Goal: Communication & Community: Answer question/provide support

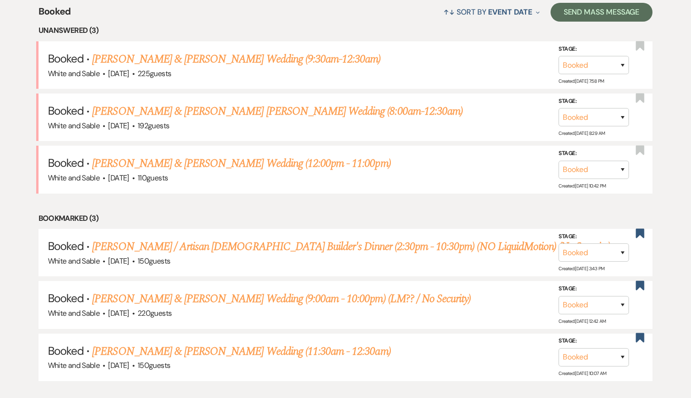
scroll to position [374, 0]
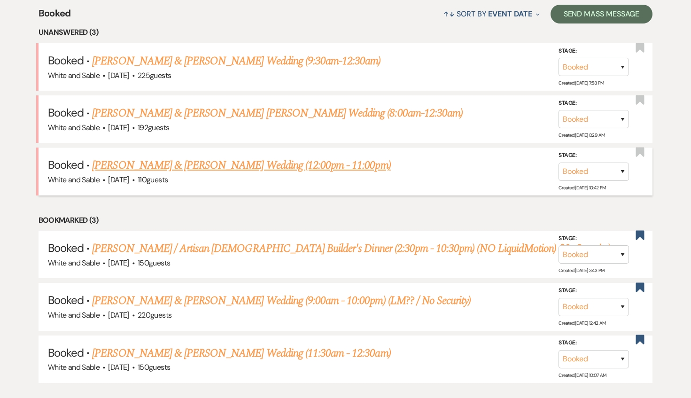
click at [259, 167] on link "[PERSON_NAME] & [PERSON_NAME] Wedding (12:00pm - 11:00pm)" at bounding box center [241, 165] width 298 height 17
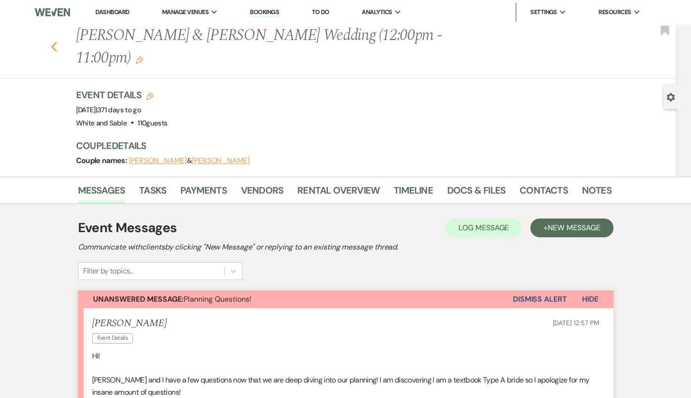
click at [56, 41] on icon "Previous" at bounding box center [54, 46] width 7 height 11
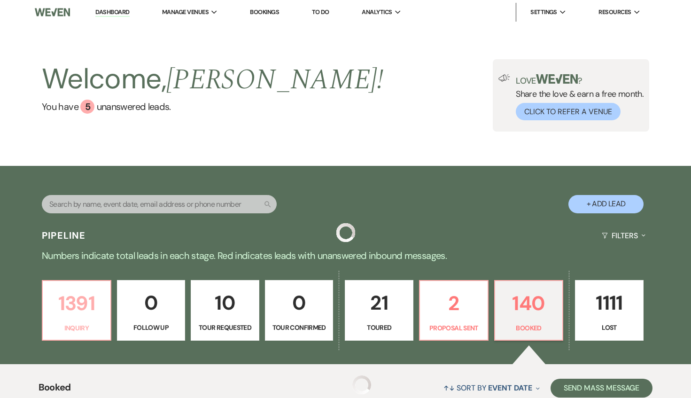
click at [83, 327] on p "Inquiry" at bounding box center [76, 328] width 56 height 10
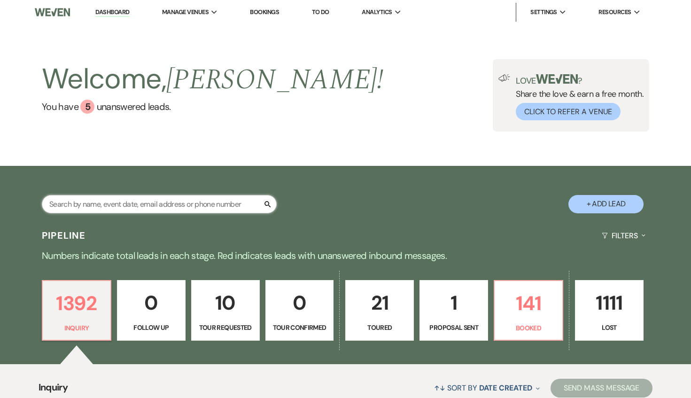
click at [175, 197] on input "text" at bounding box center [159, 204] width 235 height 18
type input "[PERSON_NAME]"
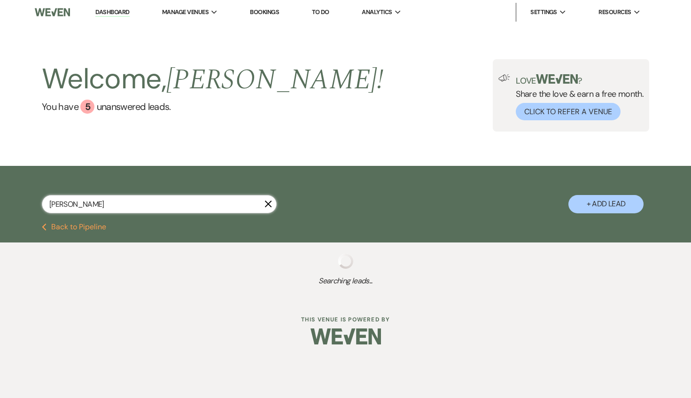
select select "8"
select select "4"
select select "8"
select select "4"
select select "5"
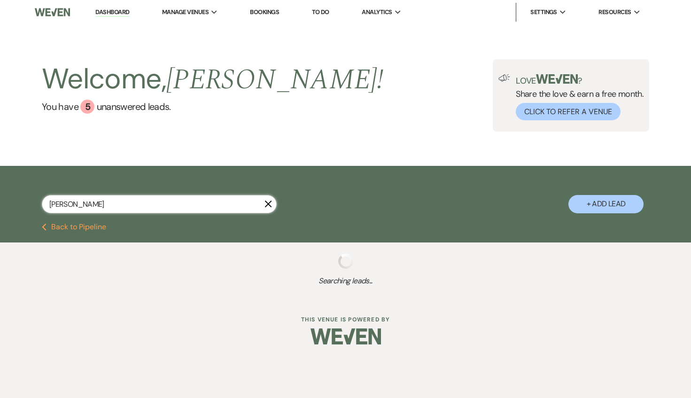
select select "8"
select select "4"
select select "8"
select select "5"
select select "8"
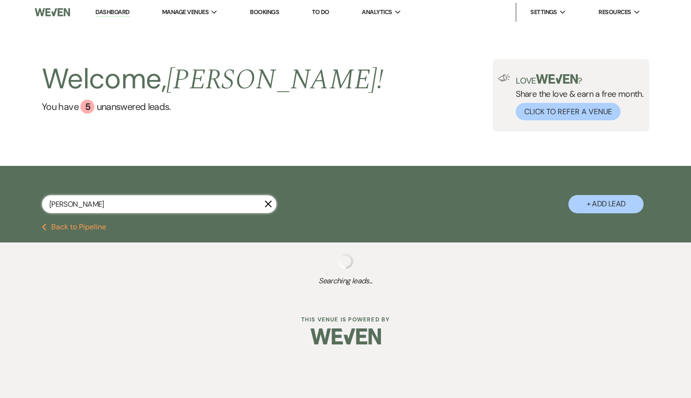
select select "6"
select select "8"
select select "5"
select select "8"
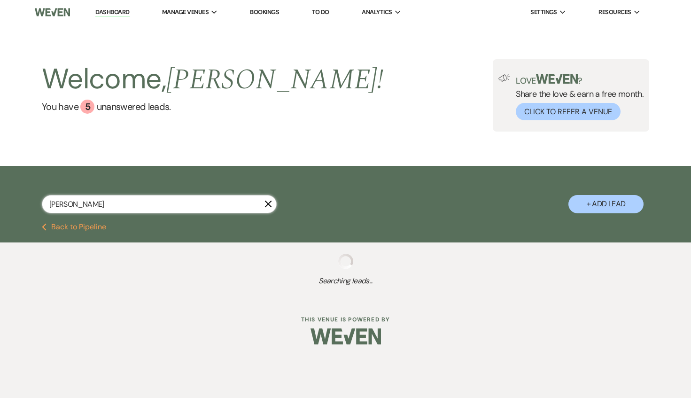
select select "3"
select select "8"
select select "7"
select select "8"
select select "6"
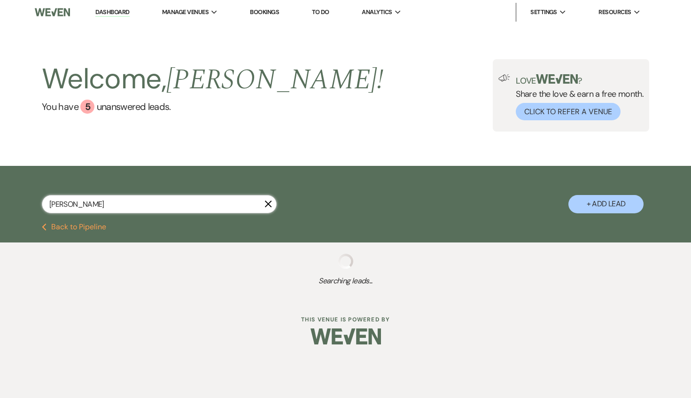
select select "8"
select select "6"
select select "8"
select select "7"
select select "8"
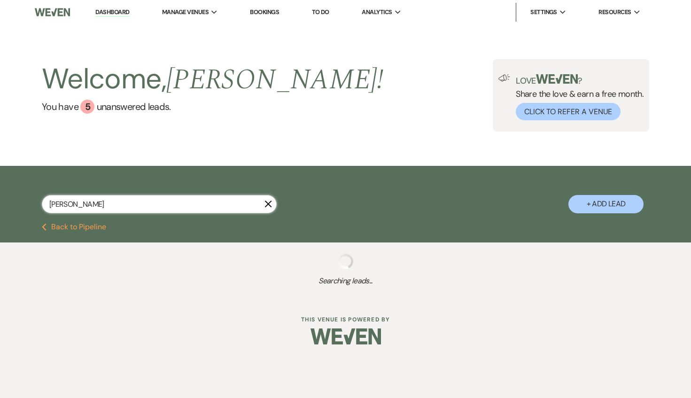
select select "5"
select select "8"
select select "5"
select select "8"
select select "7"
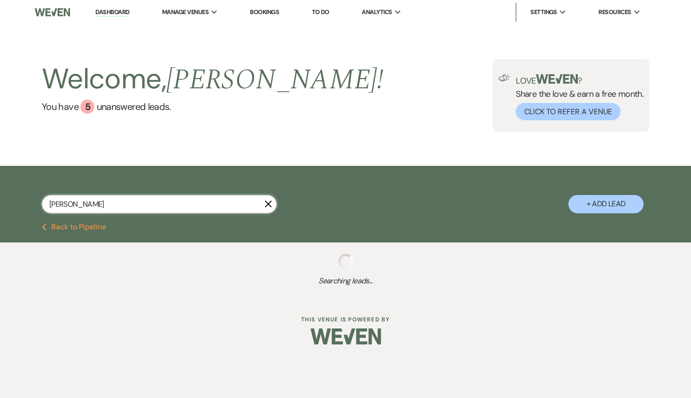
select select "8"
select select "6"
select select "8"
select select "5"
select select "8"
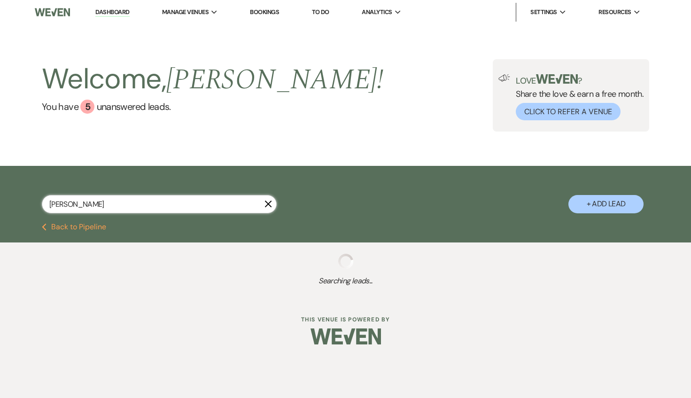
select select "5"
select select "8"
select select "5"
select select "8"
select select "7"
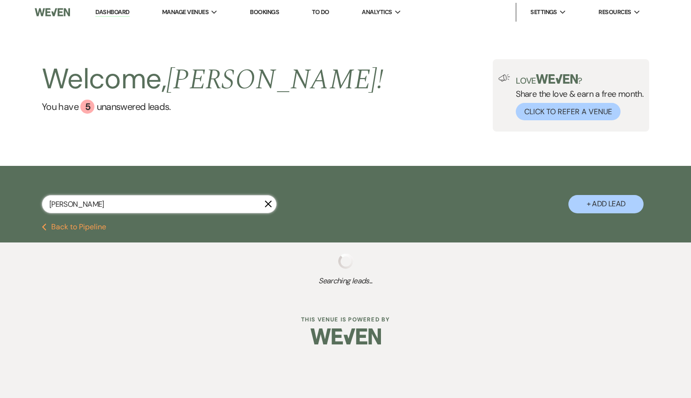
select select "8"
select select "7"
select select "8"
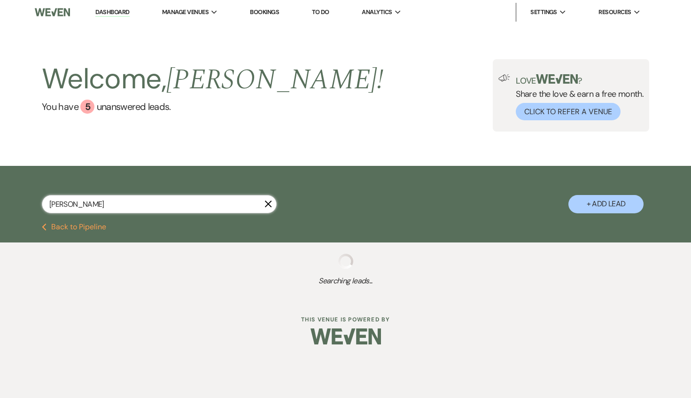
select select "6"
select select "8"
select select "10"
select select "8"
select select "2"
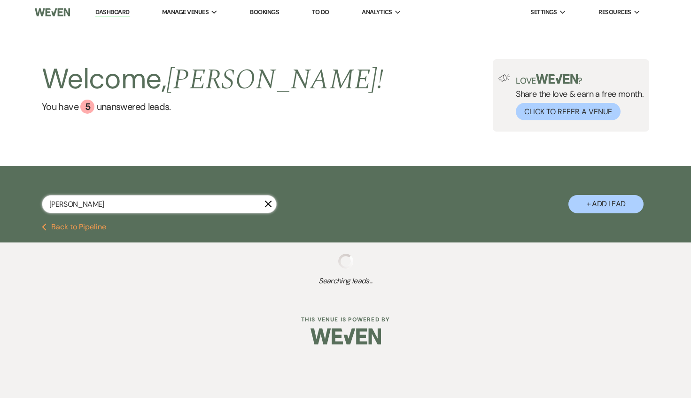
select select "8"
select select "5"
select select "8"
select select "6"
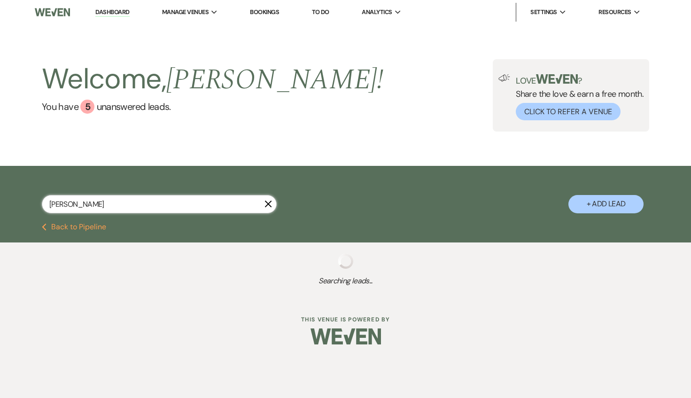
select select "8"
select select "9"
select select "8"
select select "2"
select select "8"
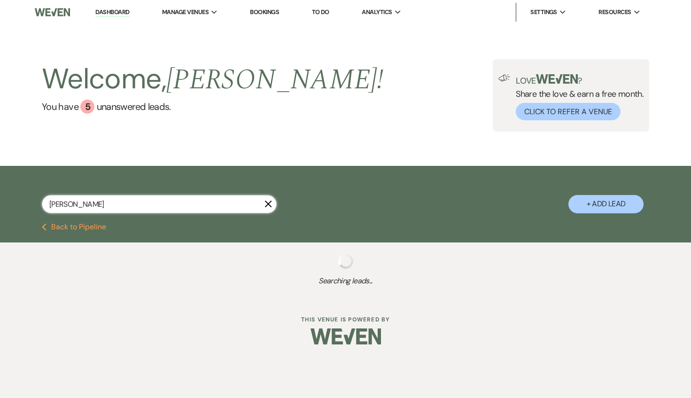
select select "8"
select select "5"
select select "8"
select select "2"
select select "8"
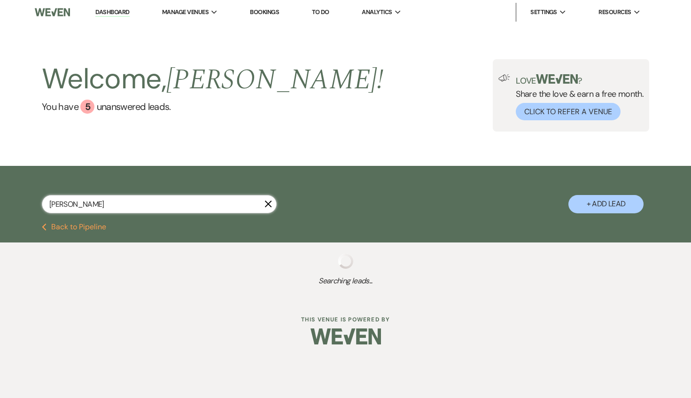
select select "8"
select select "5"
select select "8"
select select "3"
select select "8"
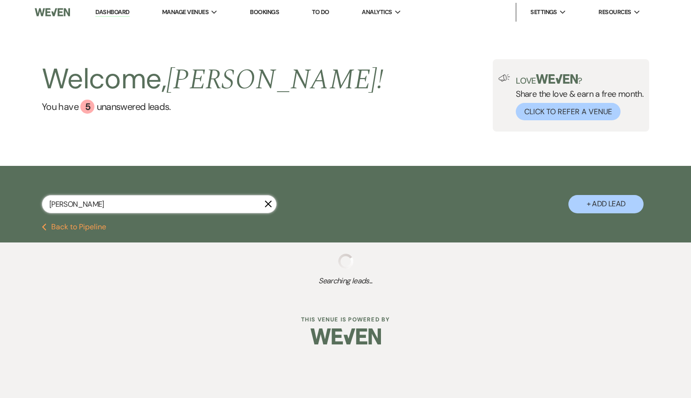
select select "4"
select select "8"
select select "6"
select select "8"
select select "5"
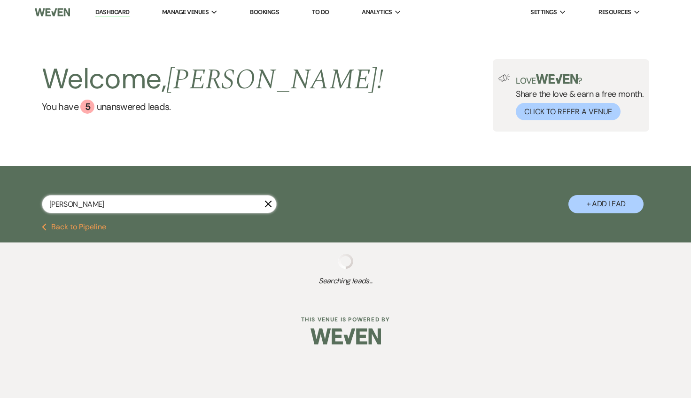
select select "8"
select select "5"
select select "8"
select select "5"
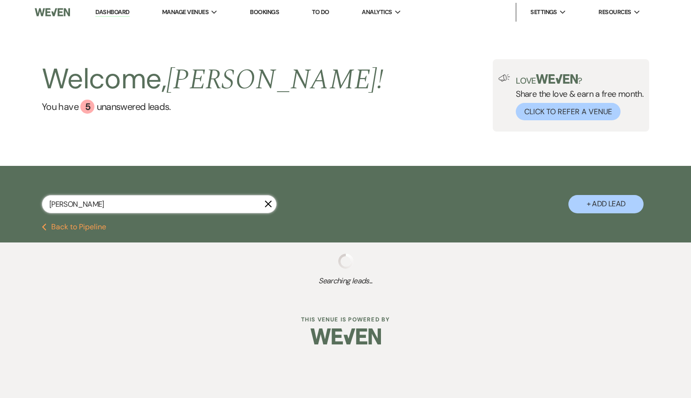
select select "8"
select select "7"
select select "8"
select select "6"
select select "8"
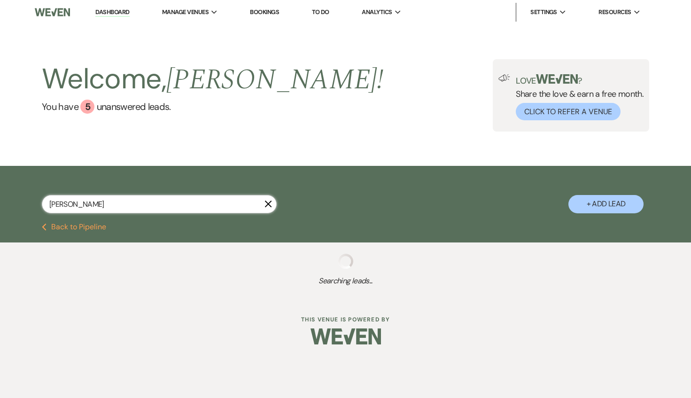
select select "6"
select select "8"
select select "6"
select select "8"
select select "5"
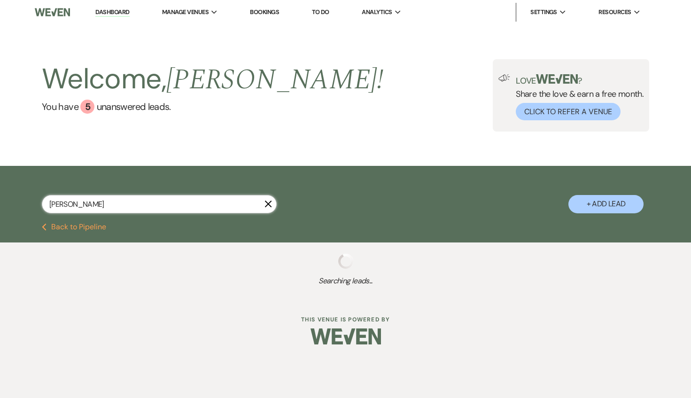
select select "8"
select select "6"
select select "8"
select select "5"
select select "8"
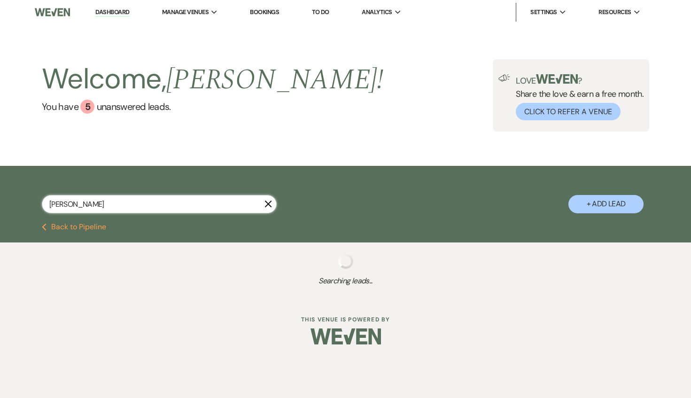
select select "7"
select select "8"
select select "6"
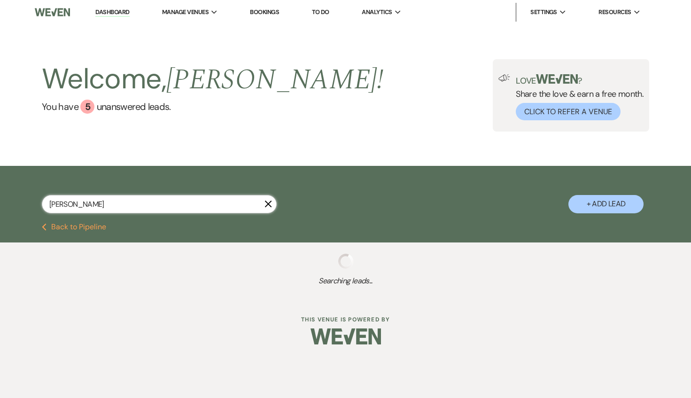
select select "8"
select select "5"
select select "8"
select select "5"
select select "8"
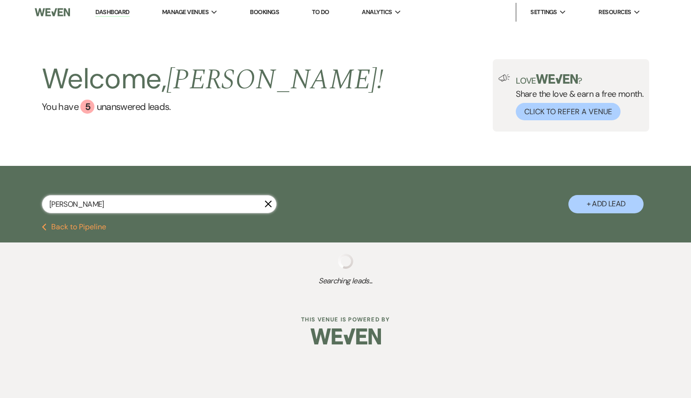
select select "9"
select select "8"
select select "3"
select select "8"
select select "3"
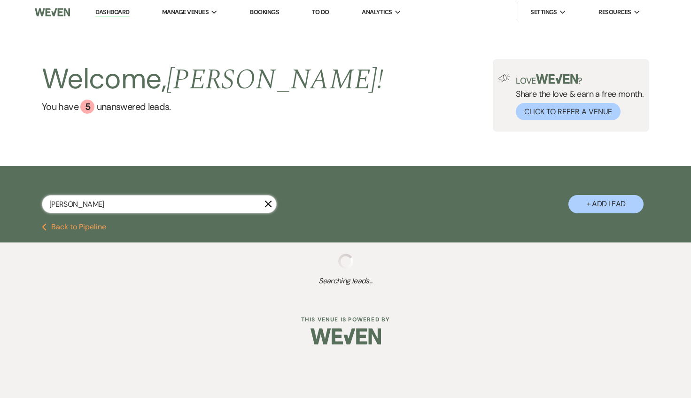
select select "8"
select select "6"
select select "8"
select select "5"
select select "8"
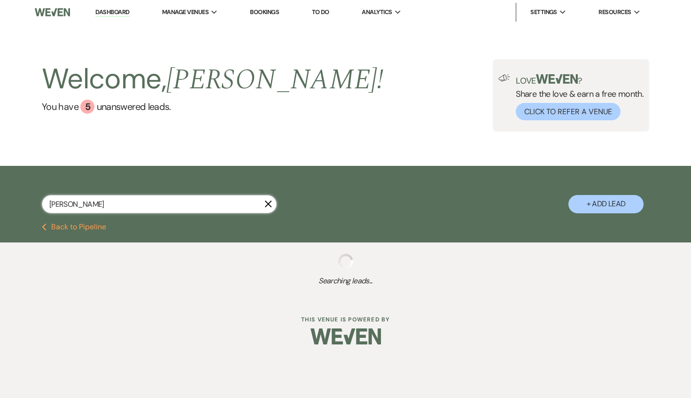
select select "6"
select select "8"
select select "6"
select select "8"
select select "5"
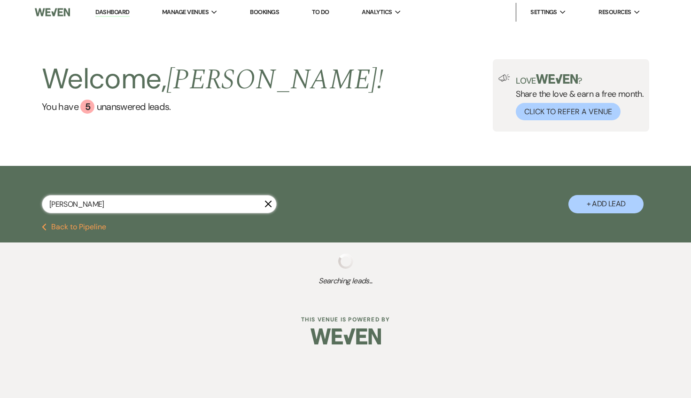
select select "8"
select select "5"
select select "8"
select select "5"
select select "8"
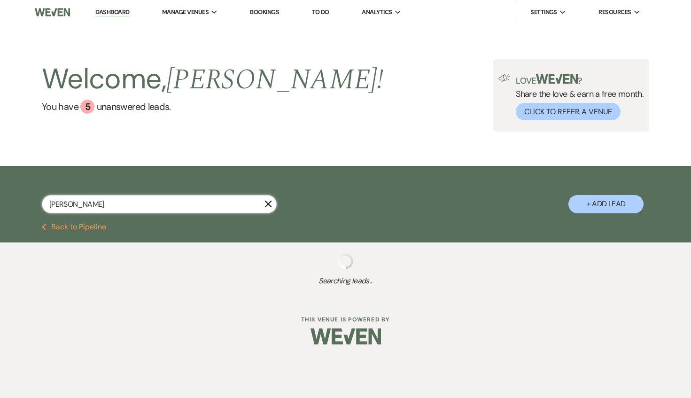
select select "6"
select select "8"
select select "6"
select select "8"
select select "6"
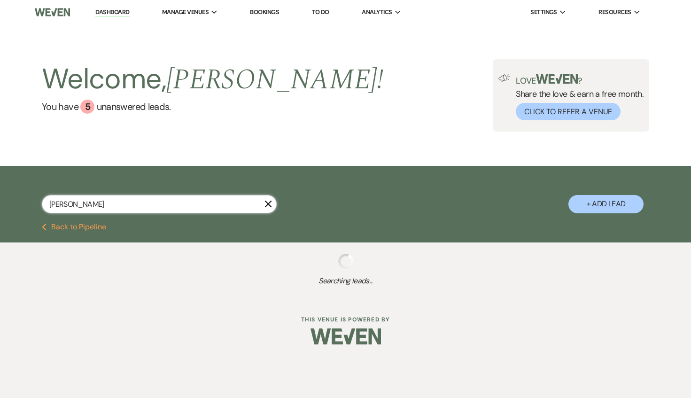
select select "8"
select select "5"
select select "8"
select select "5"
select select "8"
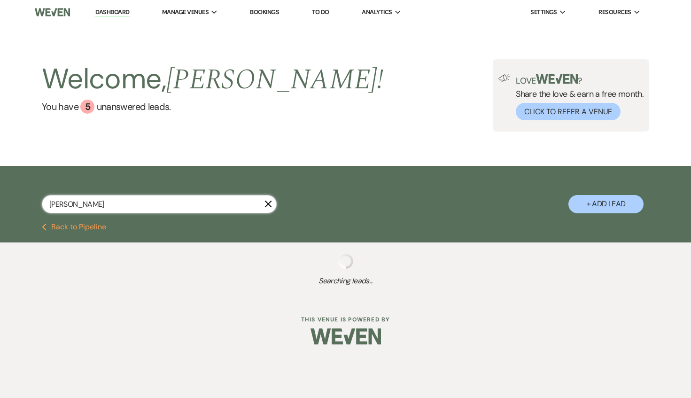
select select "5"
select select "8"
select select "5"
select select "8"
select select "10"
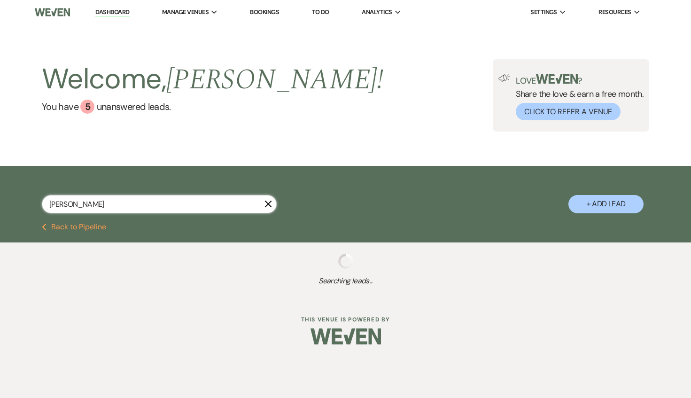
select select "8"
select select "5"
select select "8"
select select "6"
select select "8"
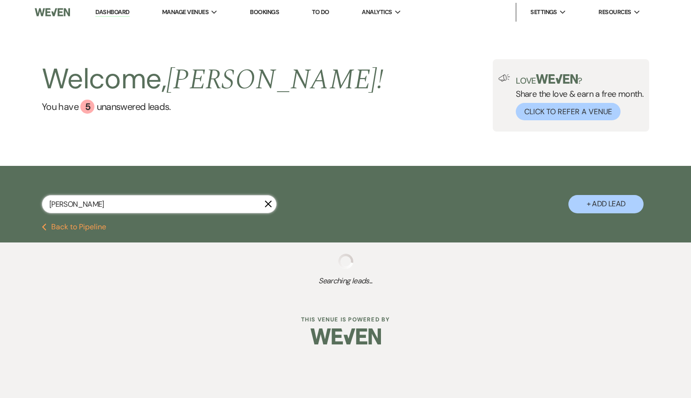
select select "8"
select select "5"
select select "8"
select select "5"
select select "8"
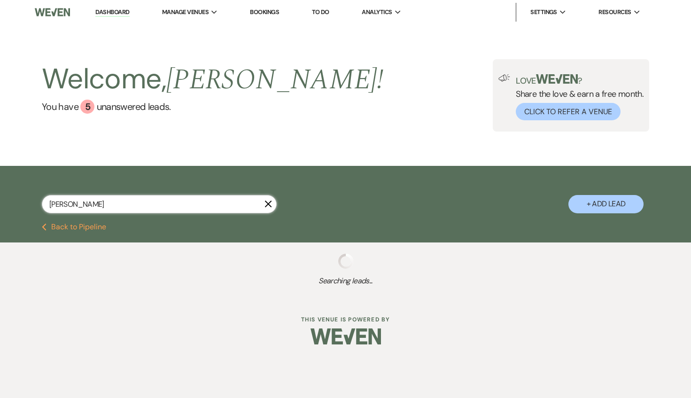
select select "6"
select select "8"
select select "10"
select select "8"
select select "5"
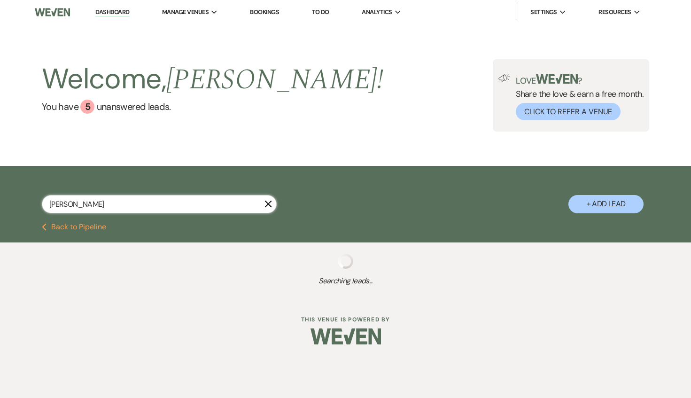
select select "8"
select select "11"
select select "8"
select select "5"
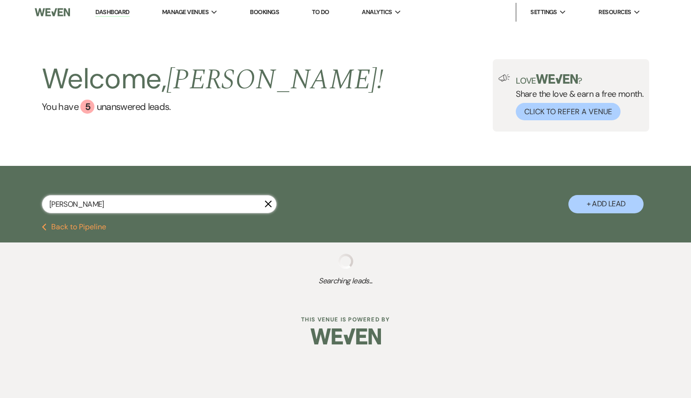
select select "8"
select select "5"
select select "8"
select select "2"
select select "8"
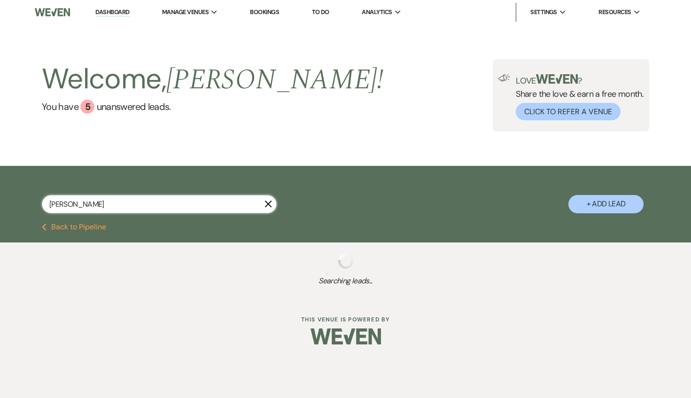
select select "5"
select select "8"
select select "6"
select select "8"
select select "4"
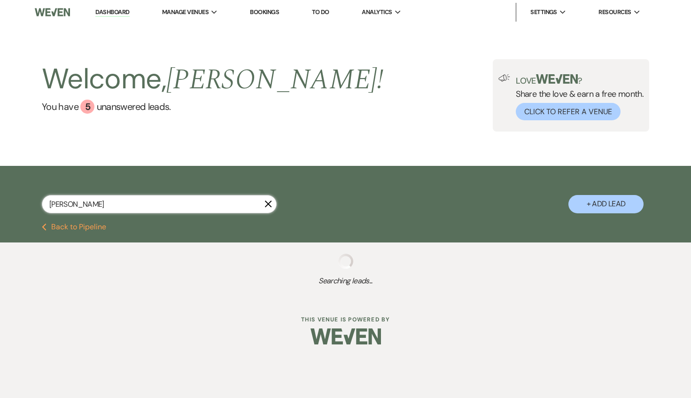
select select "8"
select select "6"
select select "8"
select select "5"
select select "8"
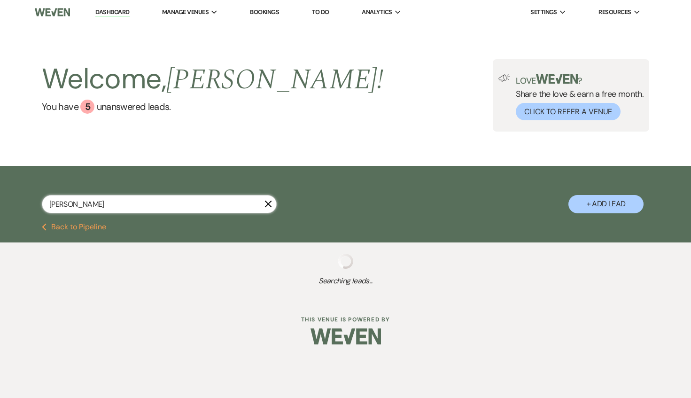
select select "5"
select select "8"
select select "4"
select select "8"
select select "7"
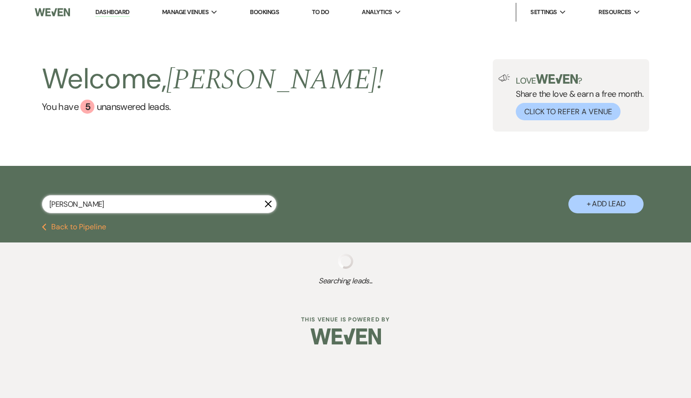
select select "8"
select select "5"
select select "8"
select select "5"
select select "8"
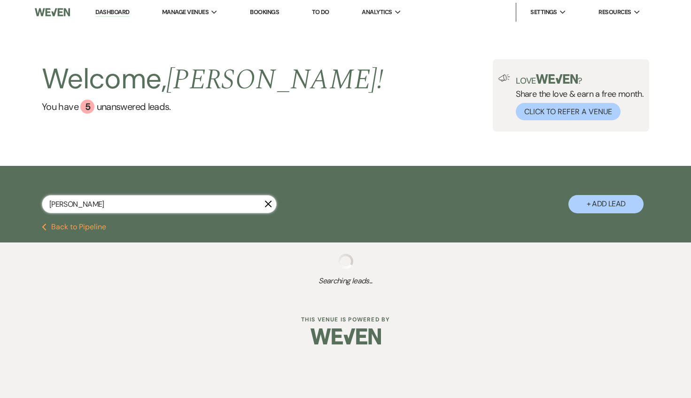
select select "5"
select select "8"
select select "1"
select select "8"
select select "5"
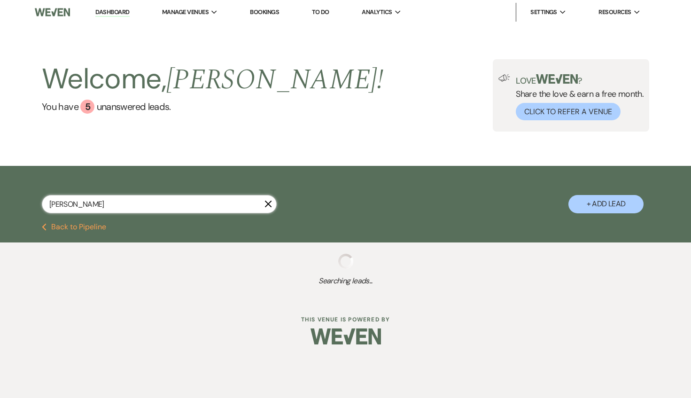
select select "8"
select select "5"
select select "8"
select select "6"
select select "8"
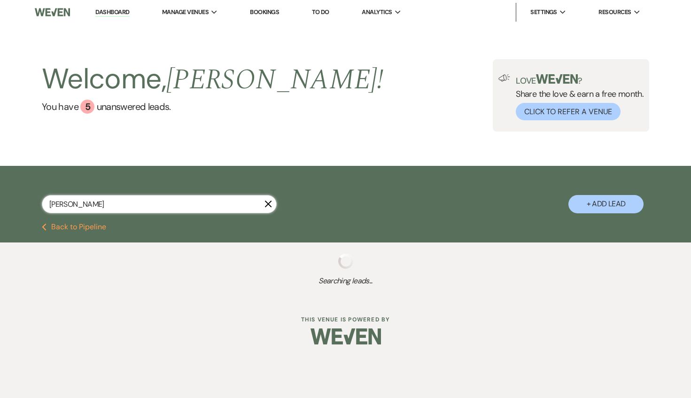
select select "1"
select select "8"
select select "6"
select select "8"
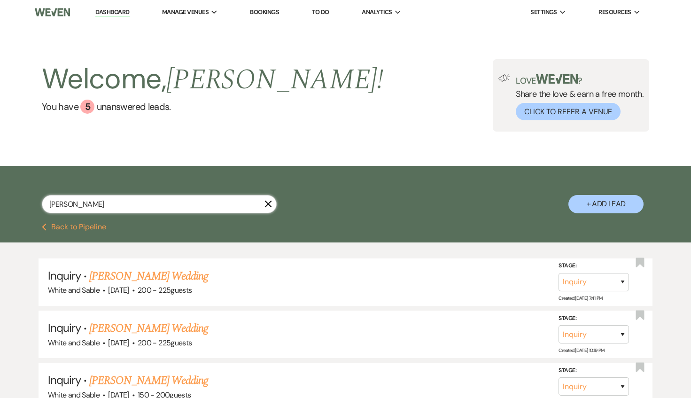
click at [171, 207] on input "[PERSON_NAME]" at bounding box center [159, 204] width 235 height 18
paste input "[EMAIL_ADDRESS][DOMAIN_NAME]"
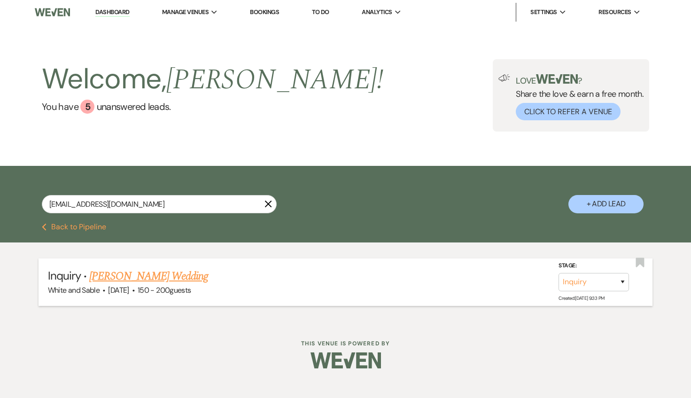
click at [139, 273] on link "[PERSON_NAME] Wedding" at bounding box center [148, 276] width 119 height 17
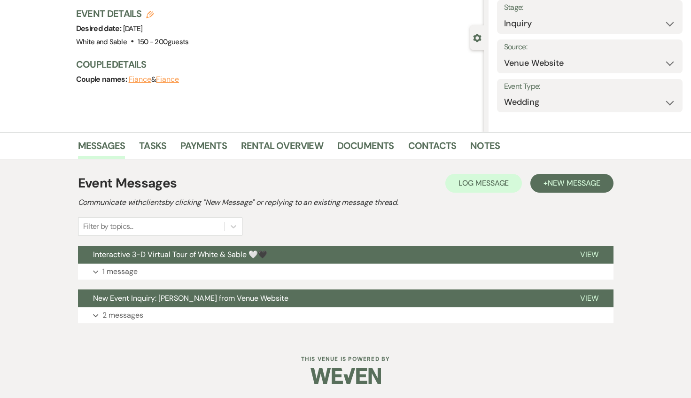
scroll to position [103, 0]
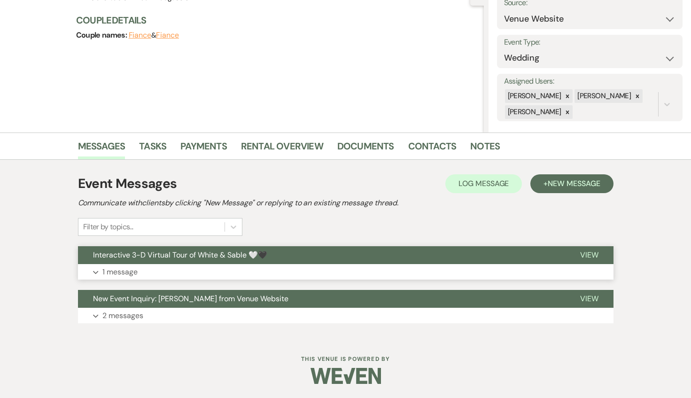
click at [318, 249] on button "Interactive 3-D Virtual Tour of White & Sable 🤍🖤" at bounding box center [321, 255] width 487 height 18
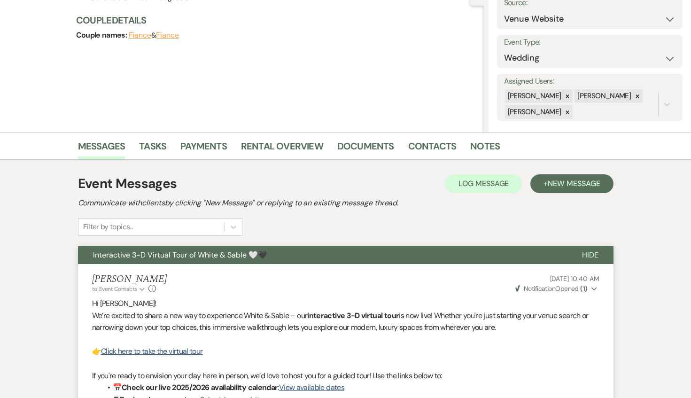
click at [318, 249] on button "Interactive 3-D Virtual Tour of White & Sable 🤍🖤" at bounding box center [322, 255] width 489 height 18
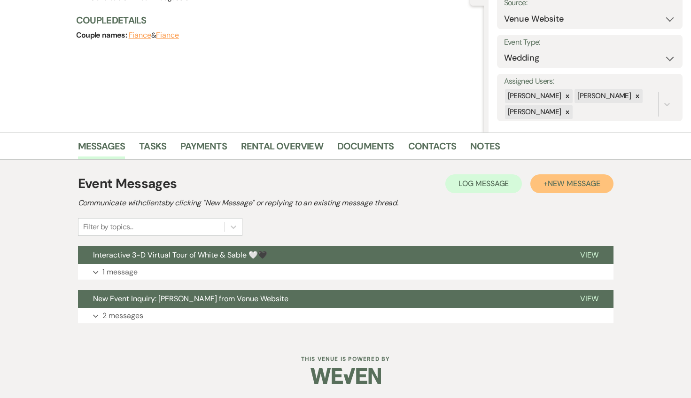
click at [575, 178] on span "New Message" at bounding box center [573, 183] width 52 height 10
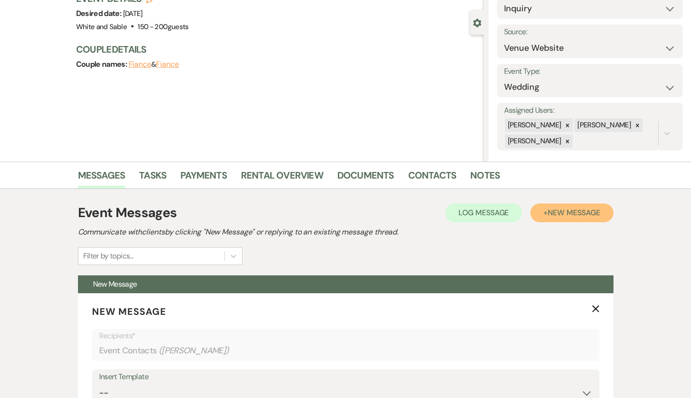
scroll to position [65, 0]
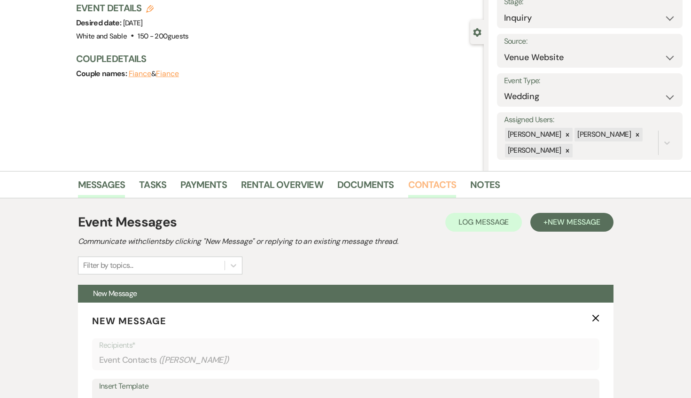
click at [446, 183] on link "Contacts" at bounding box center [432, 187] width 48 height 21
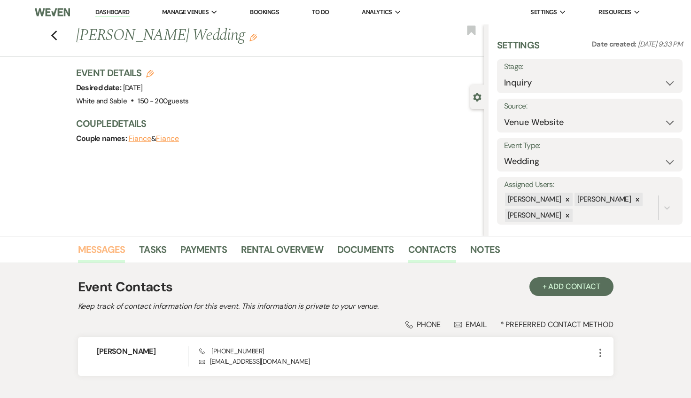
click at [93, 252] on link "Messages" at bounding box center [101, 252] width 47 height 21
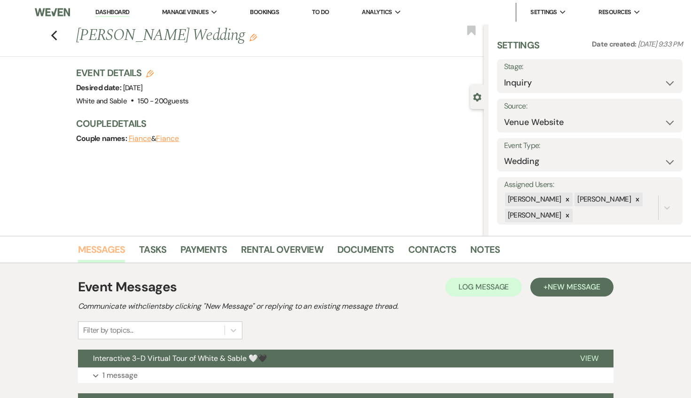
scroll to position [103, 0]
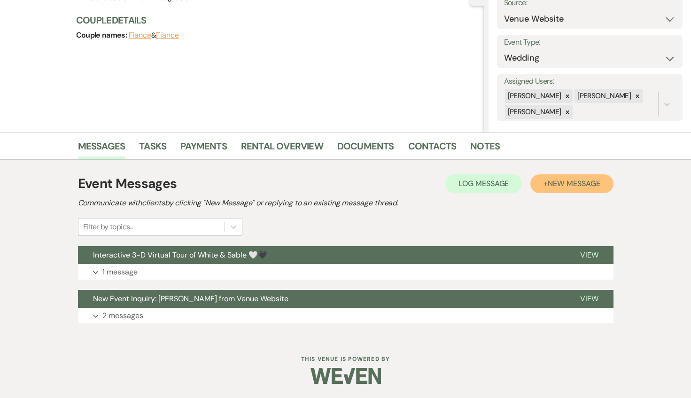
click at [600, 186] on span "New Message" at bounding box center [573, 183] width 52 height 10
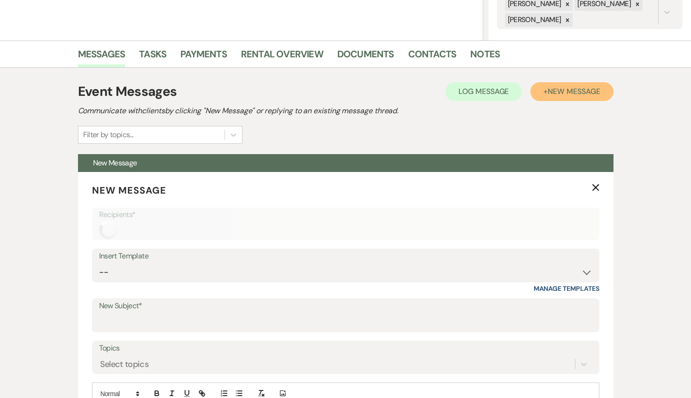
scroll to position [253, 0]
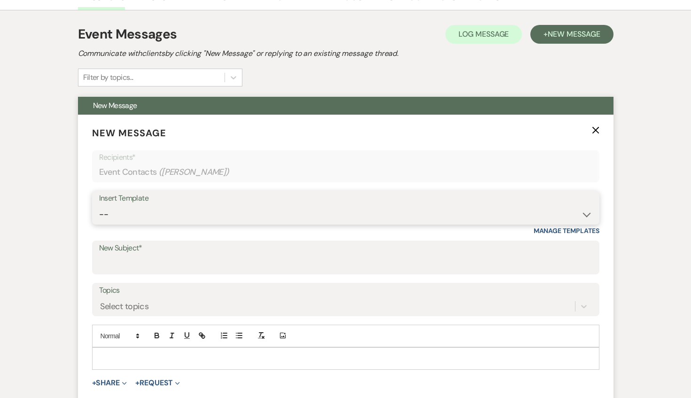
click at [153, 217] on select "-- Inquiry Response (Venue Guide) Schedule - Venue Tour Appt Confirmation Sched…" at bounding box center [345, 214] width 493 height 18
click at [99, 205] on select "-- Inquiry Response (Venue Guide) Schedule - Venue Tour Appt Confirmation Sched…" at bounding box center [345, 214] width 493 height 18
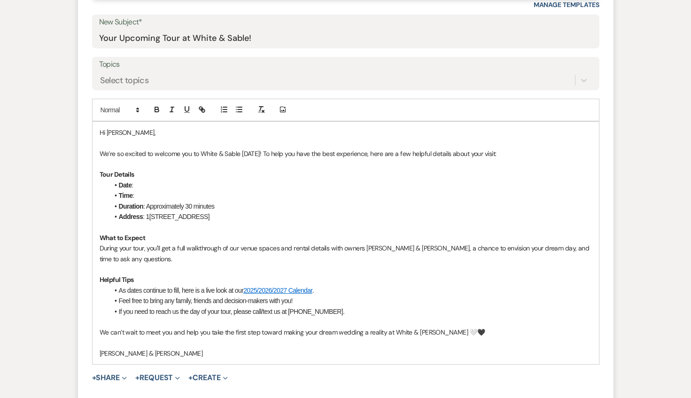
scroll to position [484, 0]
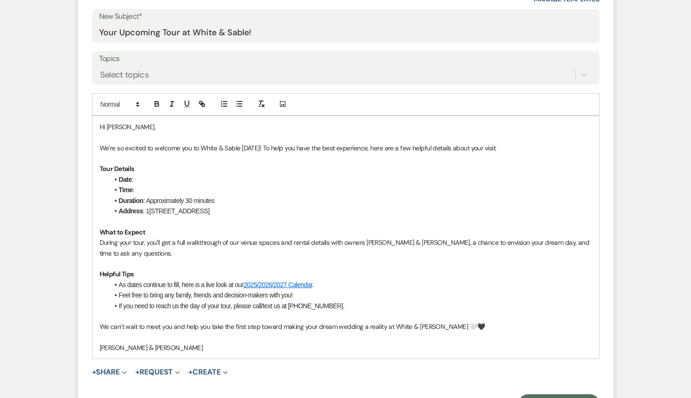
click at [253, 148] on p "We’re so excited to welcome you to White & Sable [DATE]! To help you have the b…" at bounding box center [346, 148] width 492 height 10
click at [142, 181] on li "Date :" at bounding box center [350, 179] width 483 height 10
click at [148, 191] on li "Time :" at bounding box center [350, 190] width 483 height 10
drag, startPoint x: 251, startPoint y: 185, endPoint x: 160, endPoint y: 192, distance: 91.4
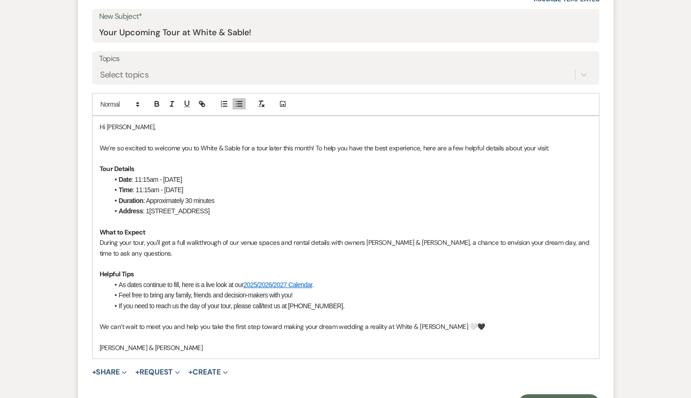
click at [160, 192] on li "Time : 11:15am - [DATE]" at bounding box center [350, 190] width 483 height 10
drag, startPoint x: 162, startPoint y: 179, endPoint x: 135, endPoint y: 181, distance: 27.3
click at [135, 181] on li "Date : 11:15am - [DATE]" at bounding box center [350, 179] width 483 height 10
